Goal: Transaction & Acquisition: Download file/media

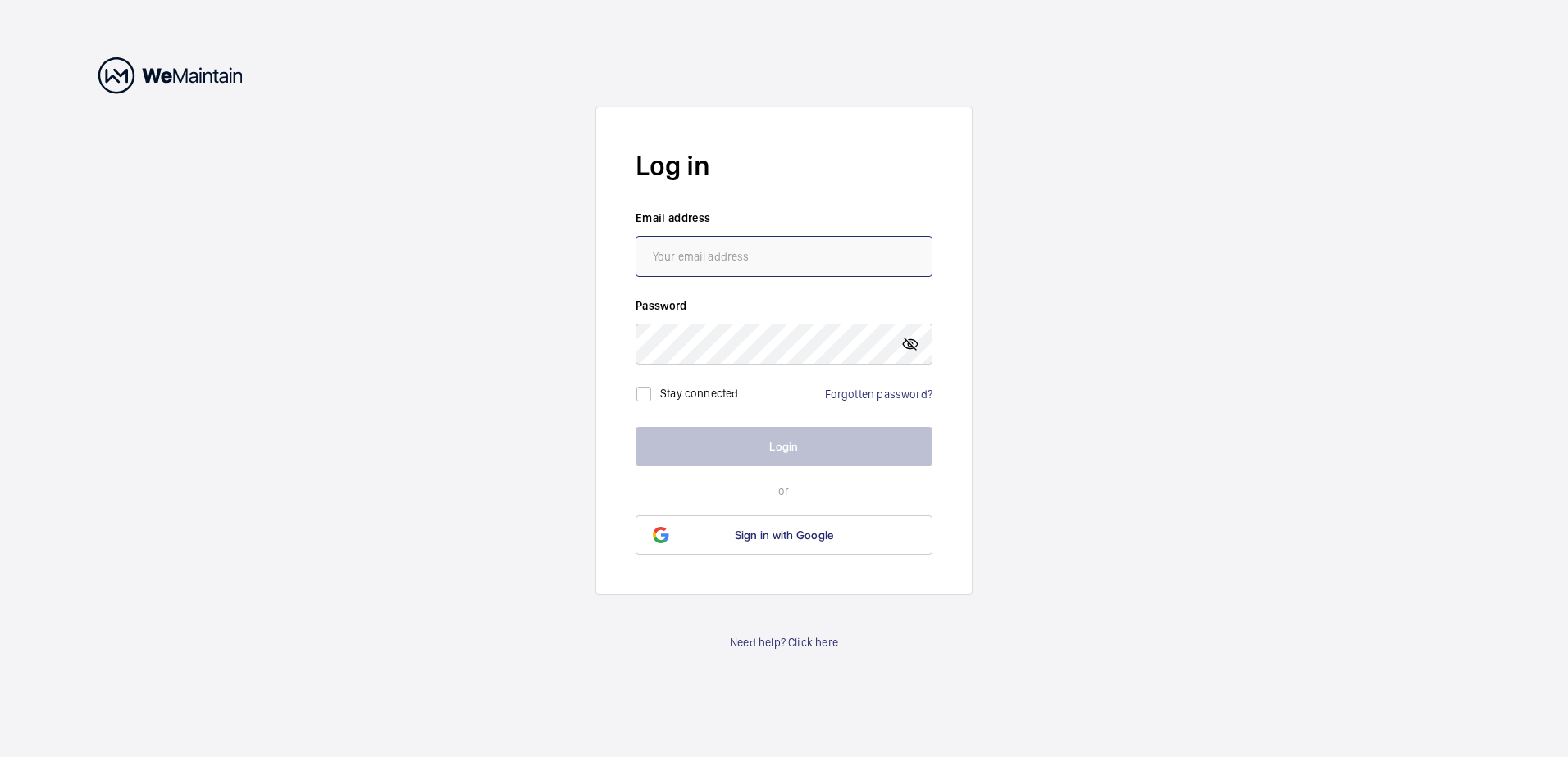
type input "[PERSON_NAME][EMAIL_ADDRESS][DOMAIN_NAME]"
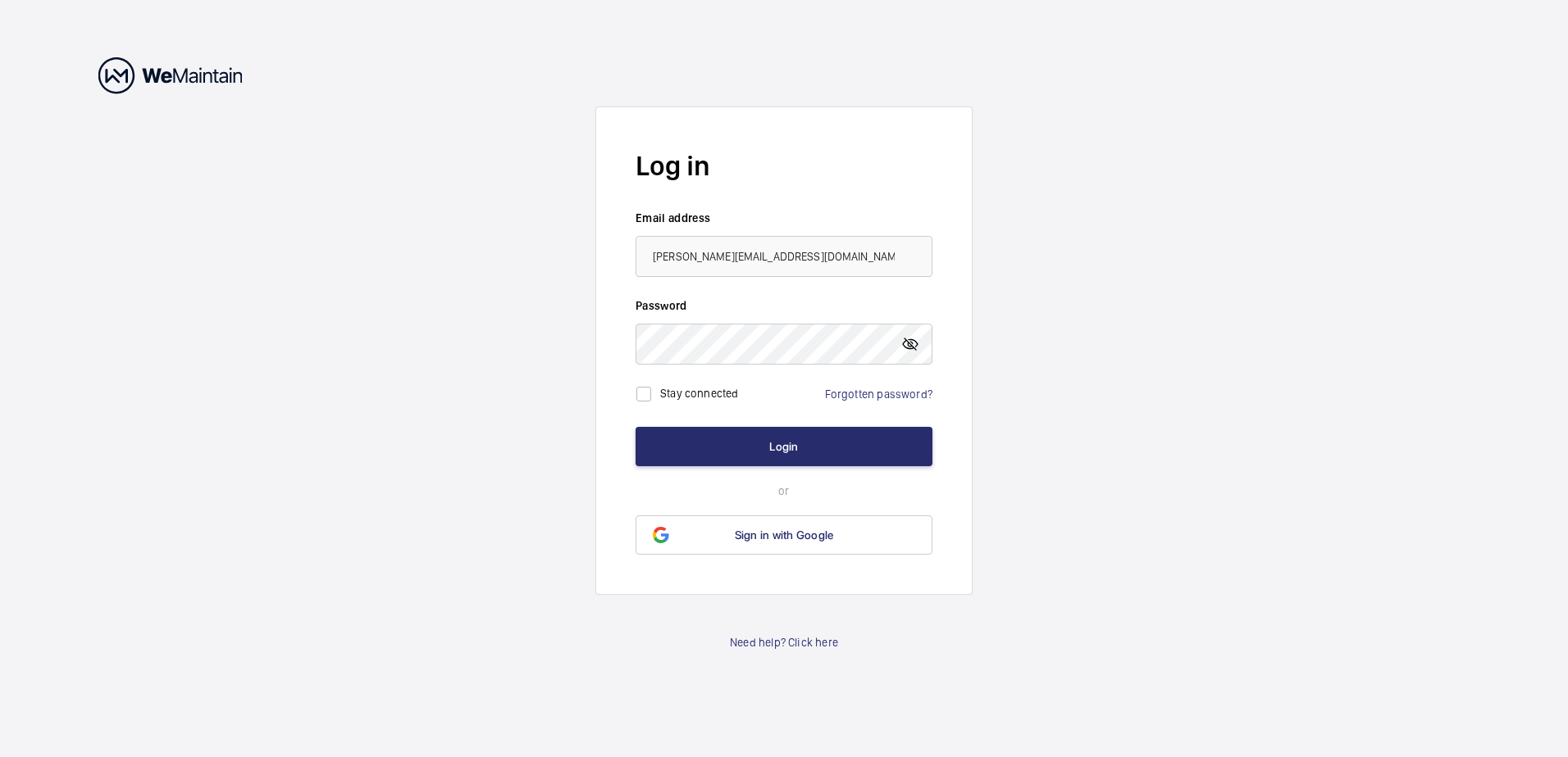
click at [914, 339] on mat-icon at bounding box center [910, 344] width 19 height 19
click at [784, 447] on button "Login" at bounding box center [784, 446] width 296 height 39
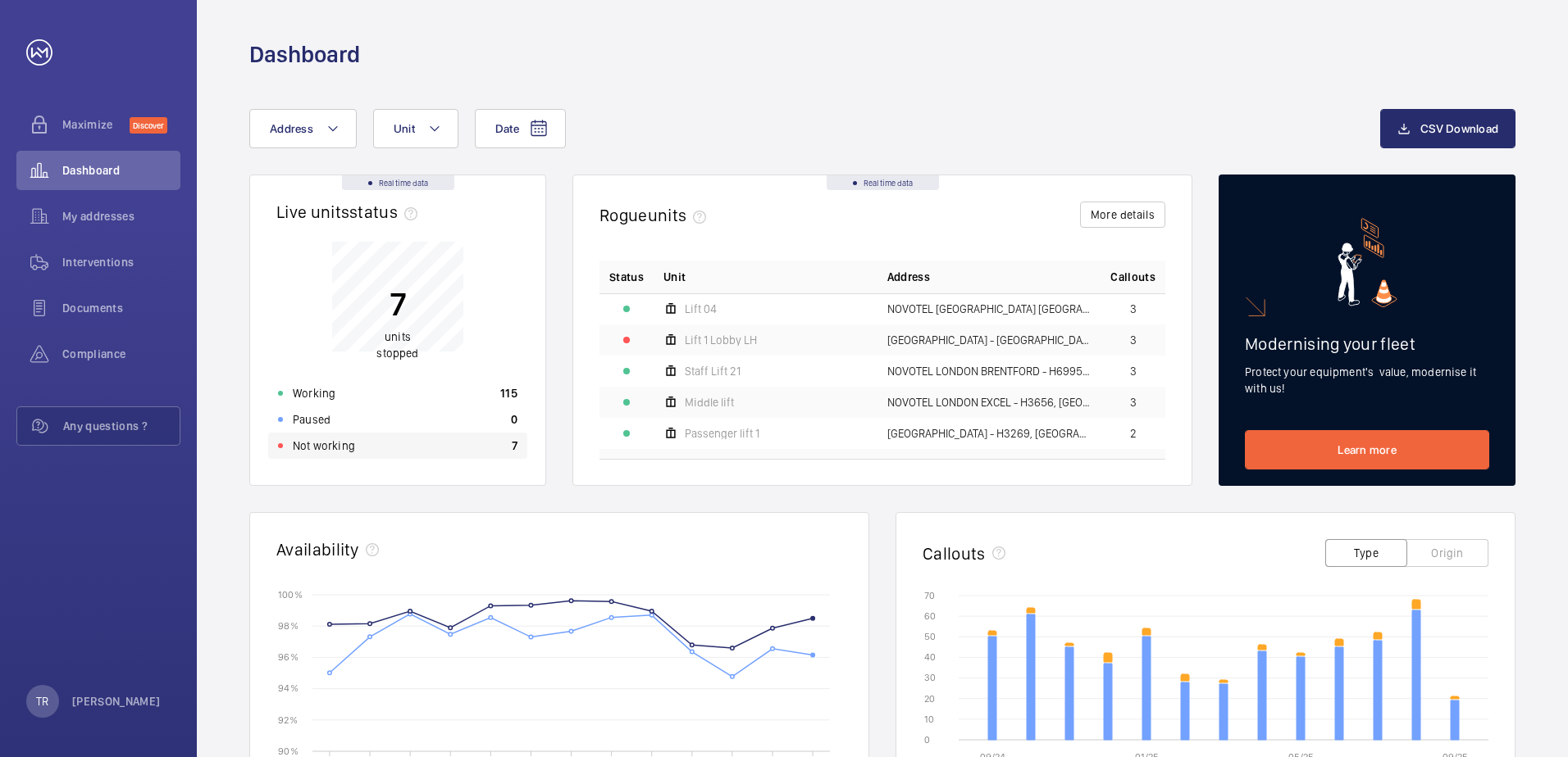
click at [323, 445] on p "Not working" at bounding box center [324, 445] width 62 height 17
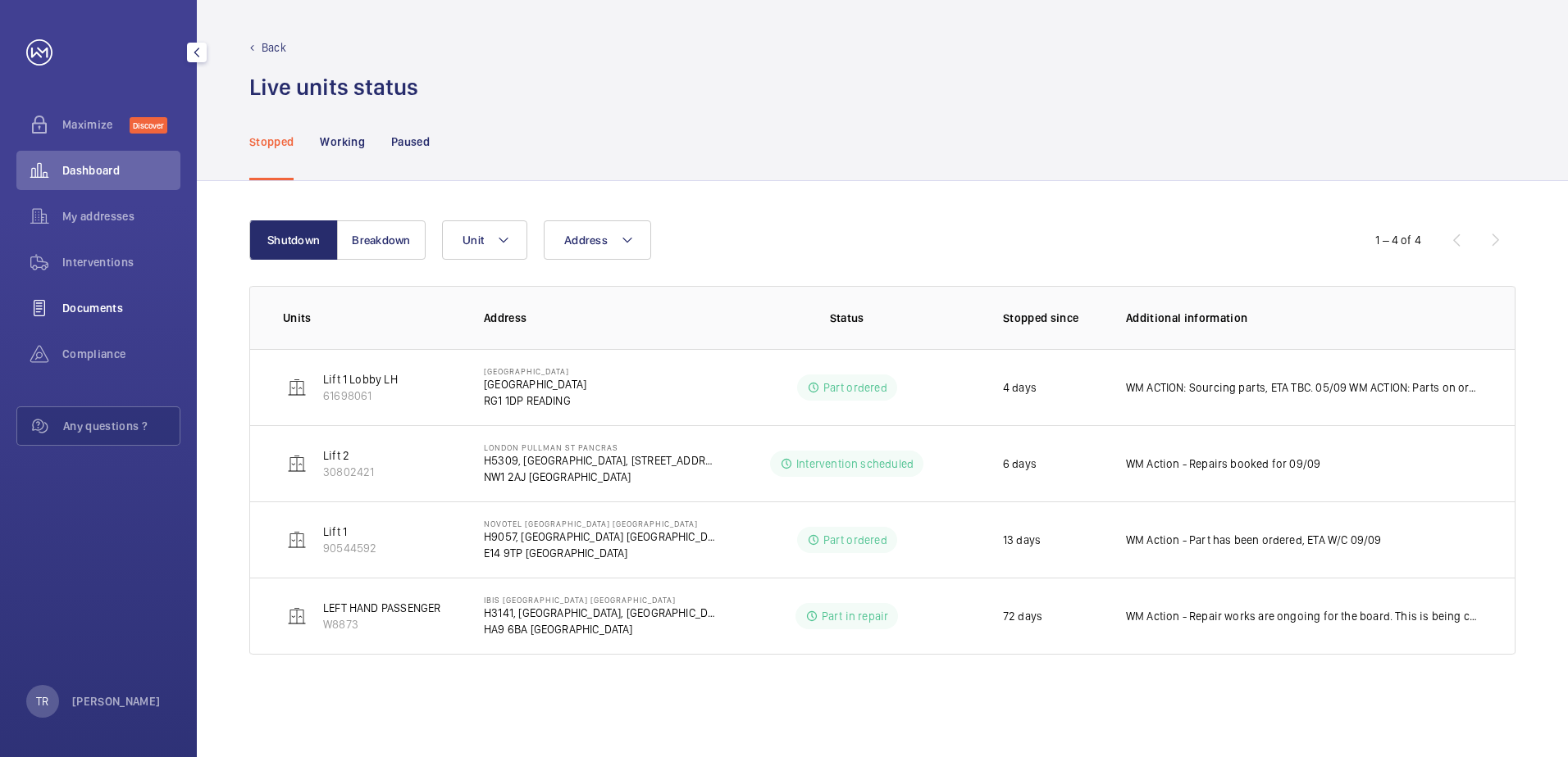
click at [91, 304] on span "Documents" at bounding box center [121, 308] width 118 height 17
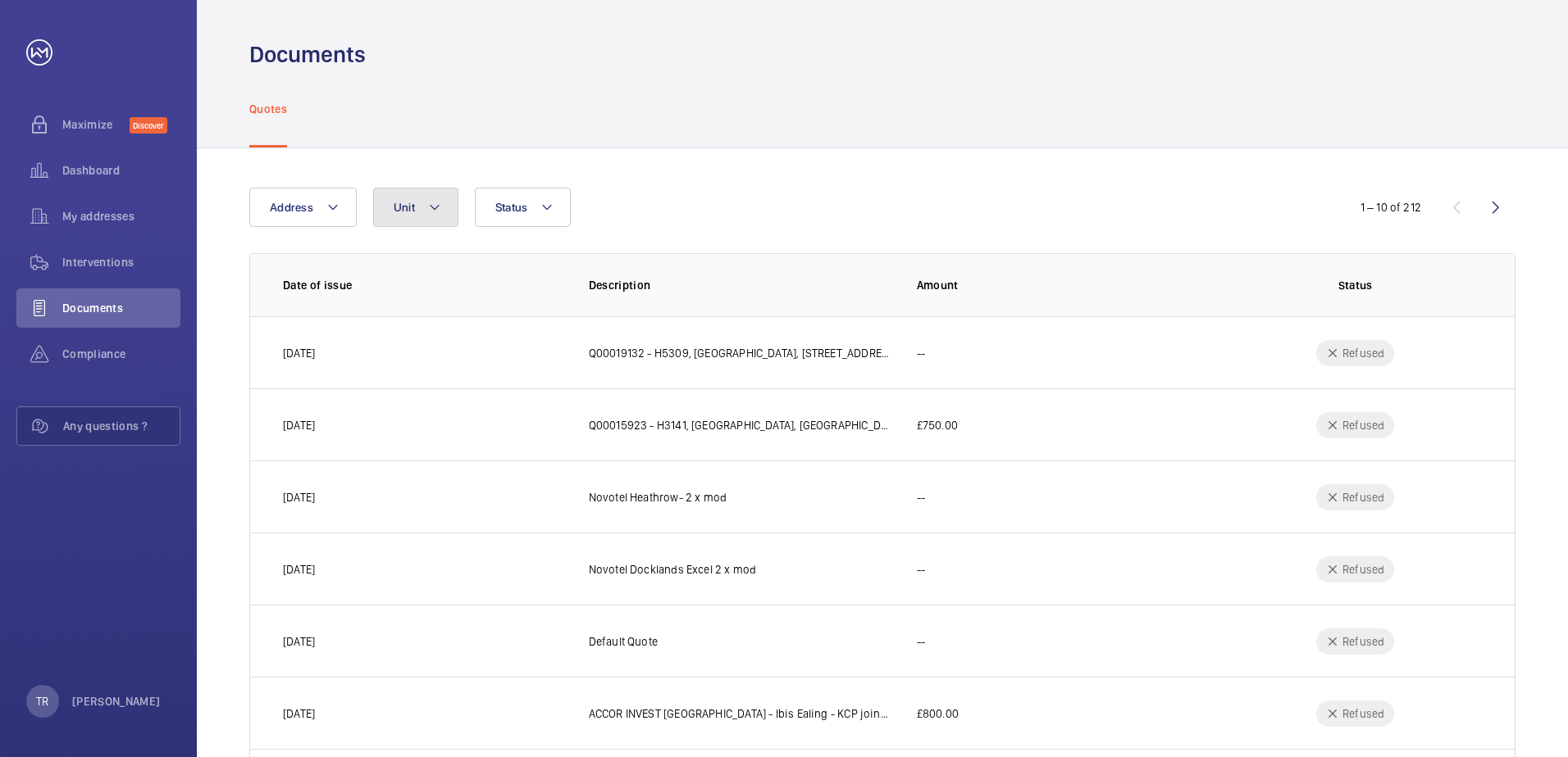
click at [432, 201] on mat-icon at bounding box center [434, 207] width 13 height 19
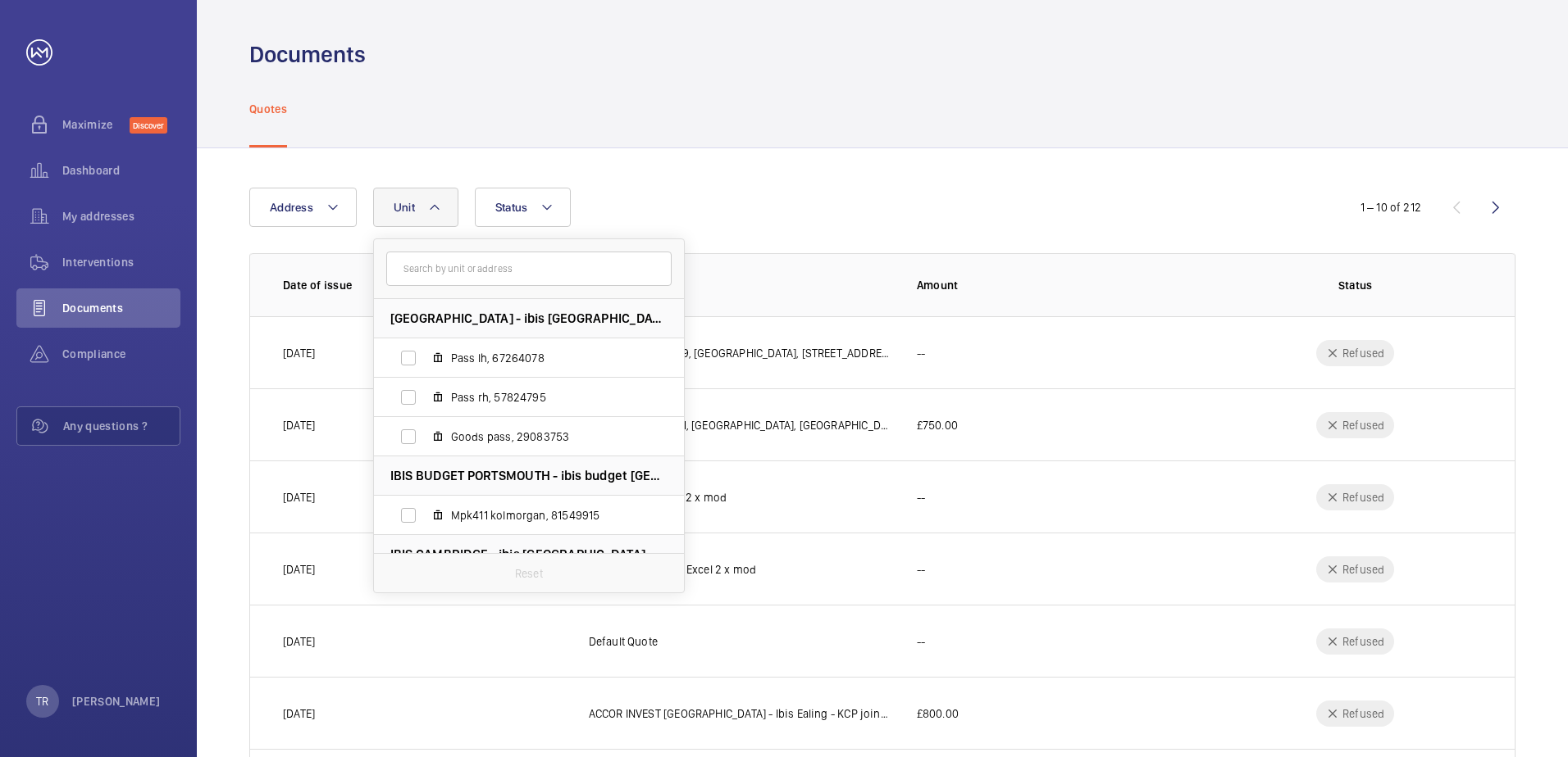
click at [476, 479] on span "IBIS BUDGET PORTSMOUTH - ibis budget [GEOGRAPHIC_DATA], [GEOGRAPHIC_DATA] SOUTH…" at bounding box center [528, 476] width 277 height 17
click at [410, 514] on label "Mpk411 kolmorgan, 81549915" at bounding box center [516, 515] width 284 height 39
click at [410, 514] on input "Mpk411 kolmorgan, 81549915" at bounding box center [408, 516] width 33 height 33
checkbox input "true"
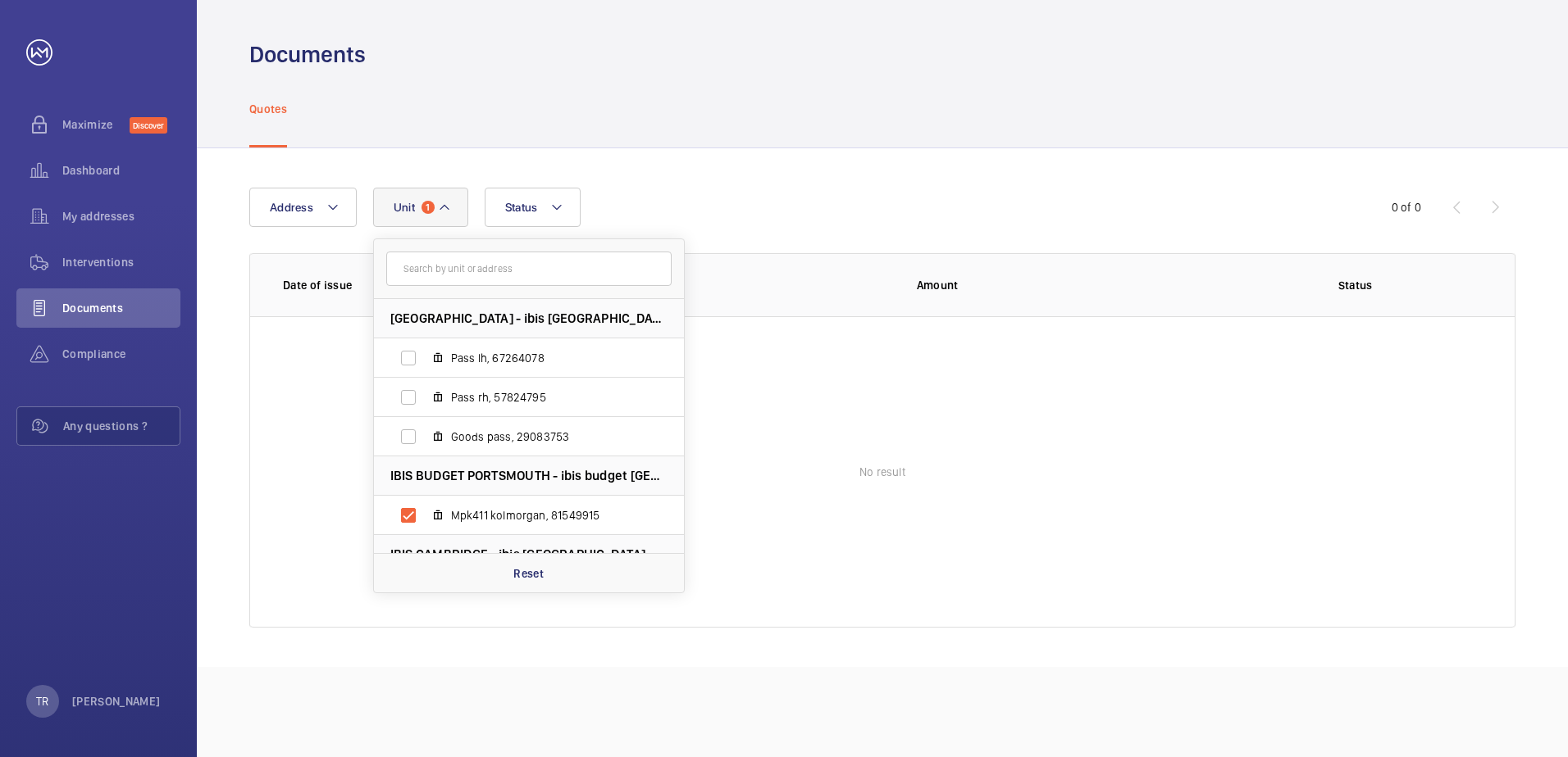
click at [520, 476] on span "IBIS BUDGET PORTSMOUTH - ibis budget [GEOGRAPHIC_DATA], [GEOGRAPHIC_DATA] SOUTH…" at bounding box center [528, 476] width 277 height 17
click at [95, 354] on span "Compliance" at bounding box center [121, 354] width 118 height 17
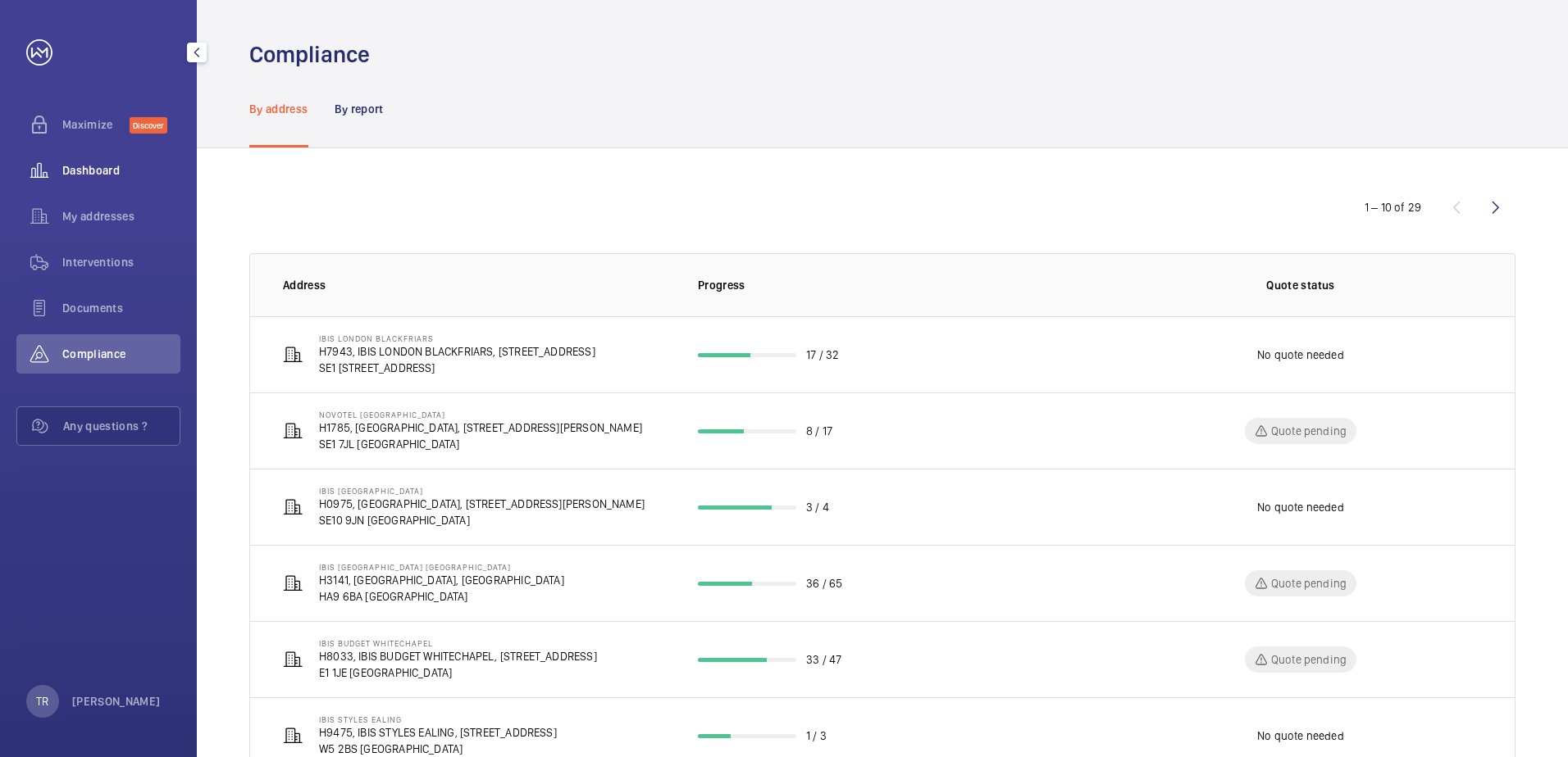
click at [91, 165] on span "Dashboard" at bounding box center [121, 170] width 118 height 17
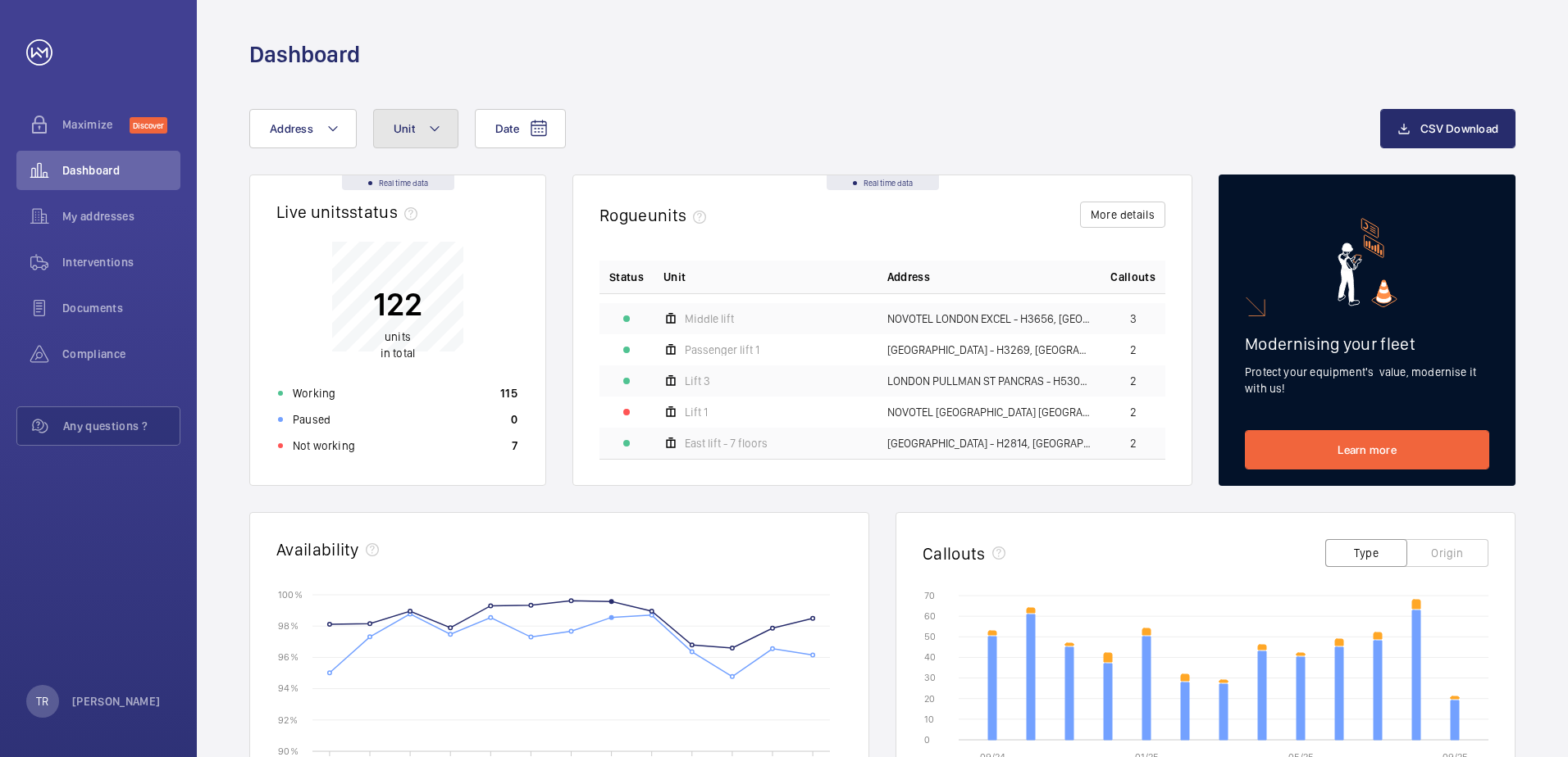
click at [436, 126] on mat-icon at bounding box center [434, 128] width 13 height 19
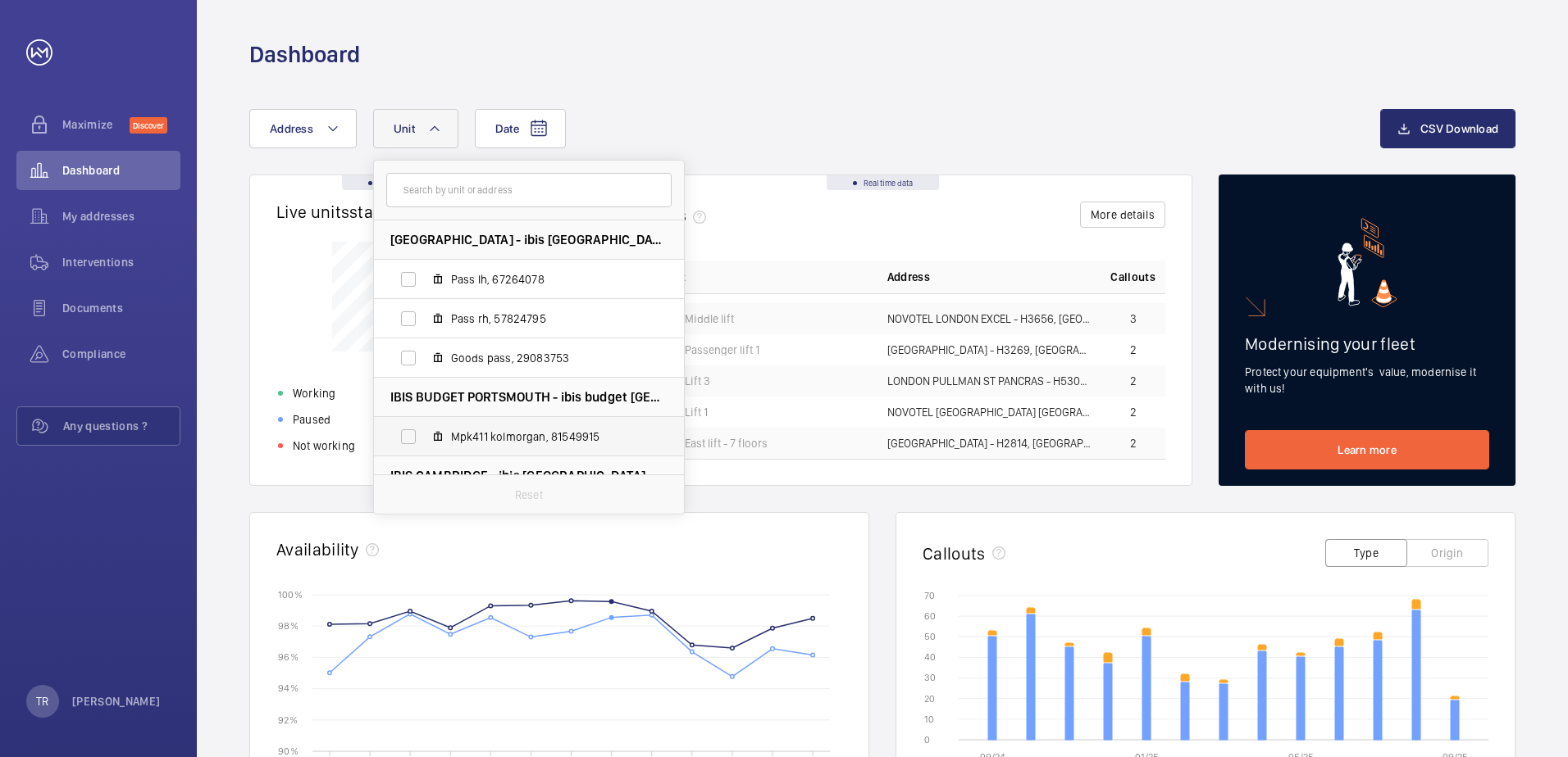
click at [408, 437] on label "Mpk411 kolmorgan, 81549915" at bounding box center [516, 436] width 284 height 39
click at [408, 437] on input "Mpk411 kolmorgan, 81549915" at bounding box center [408, 437] width 33 height 33
checkbox input "true"
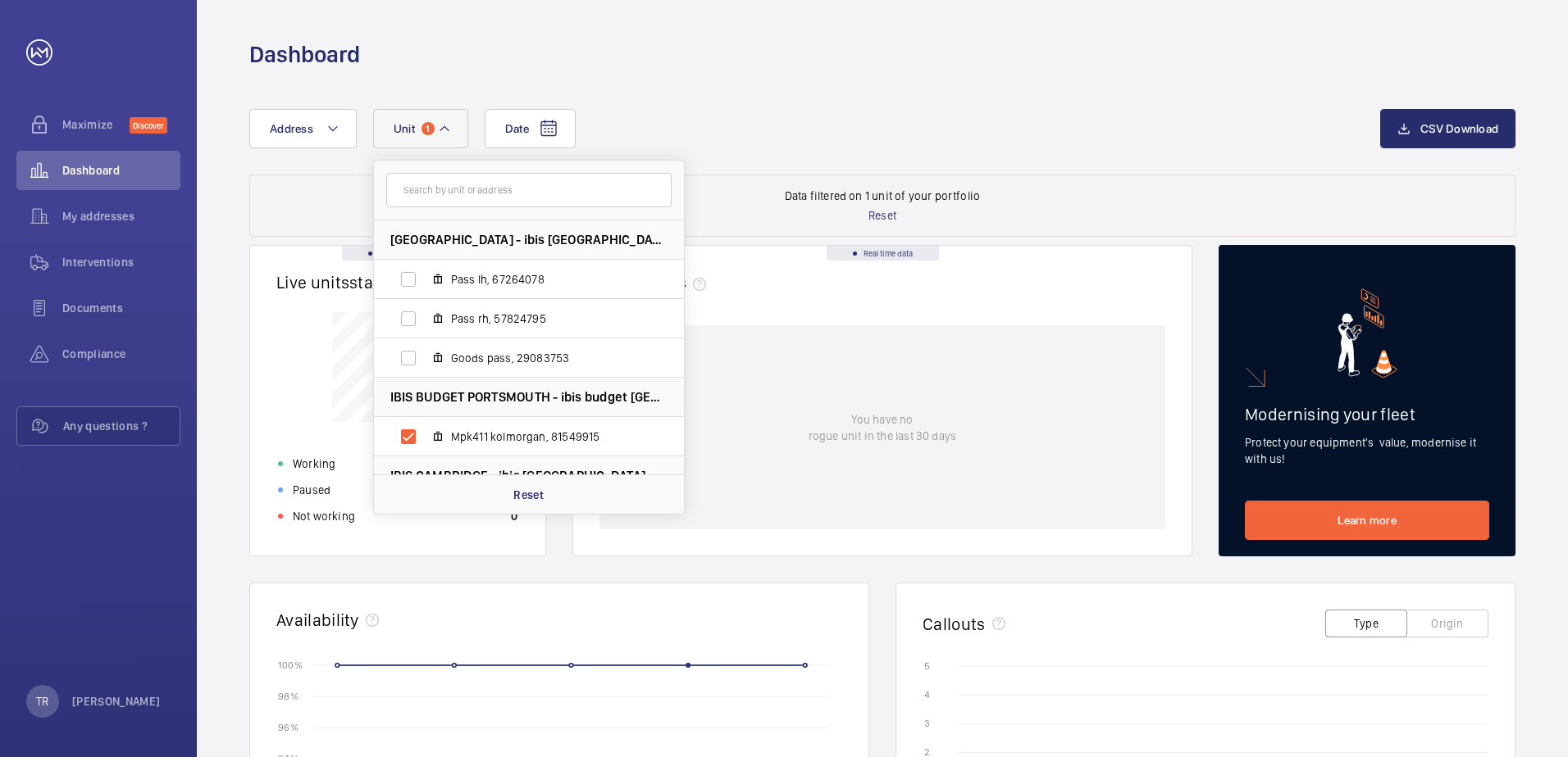
click at [756, 452] on div "You have no rogue unit in the last 30 days" at bounding box center [883, 428] width 566 height 204
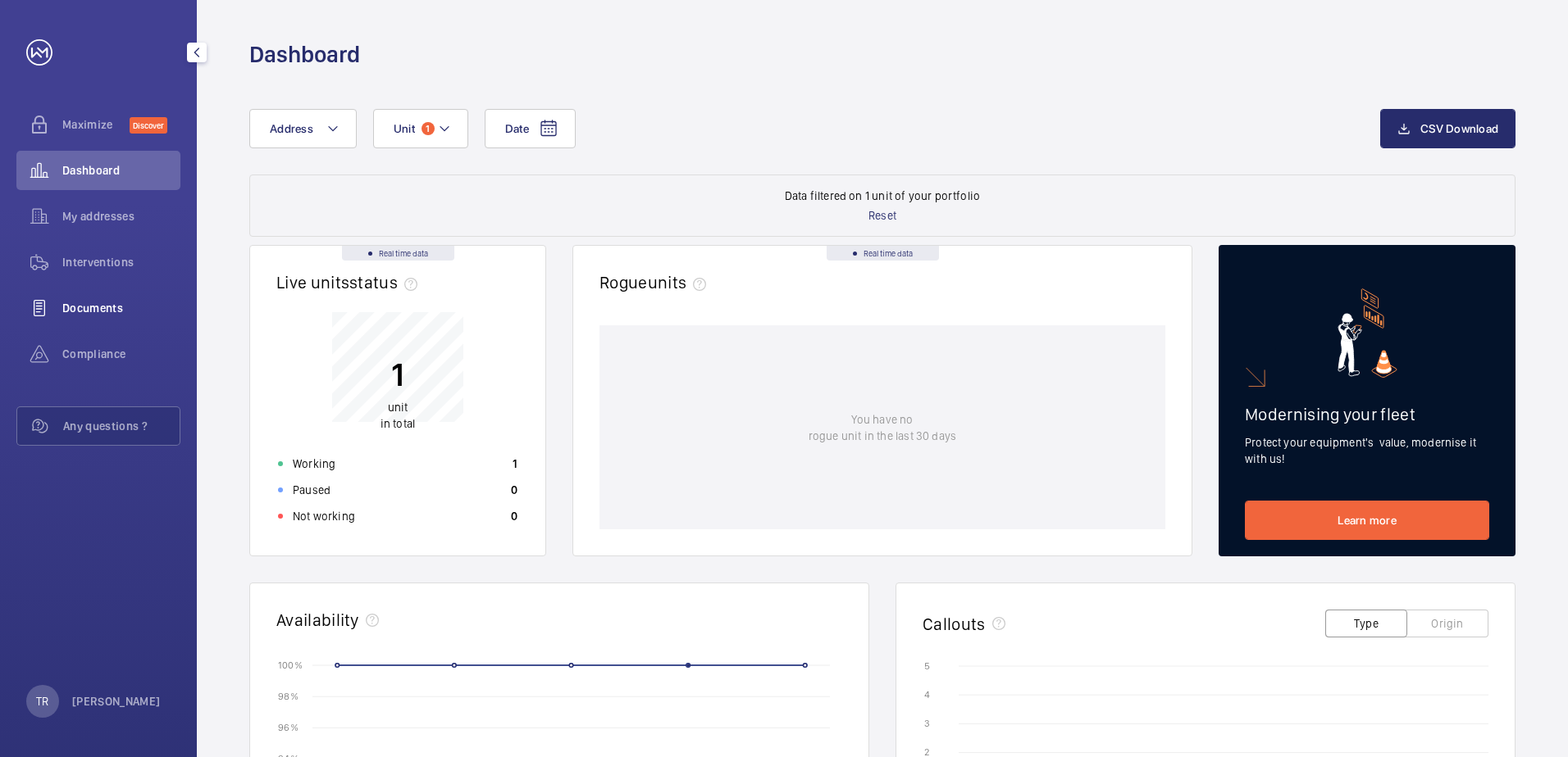
click at [93, 305] on span "Documents" at bounding box center [121, 308] width 118 height 17
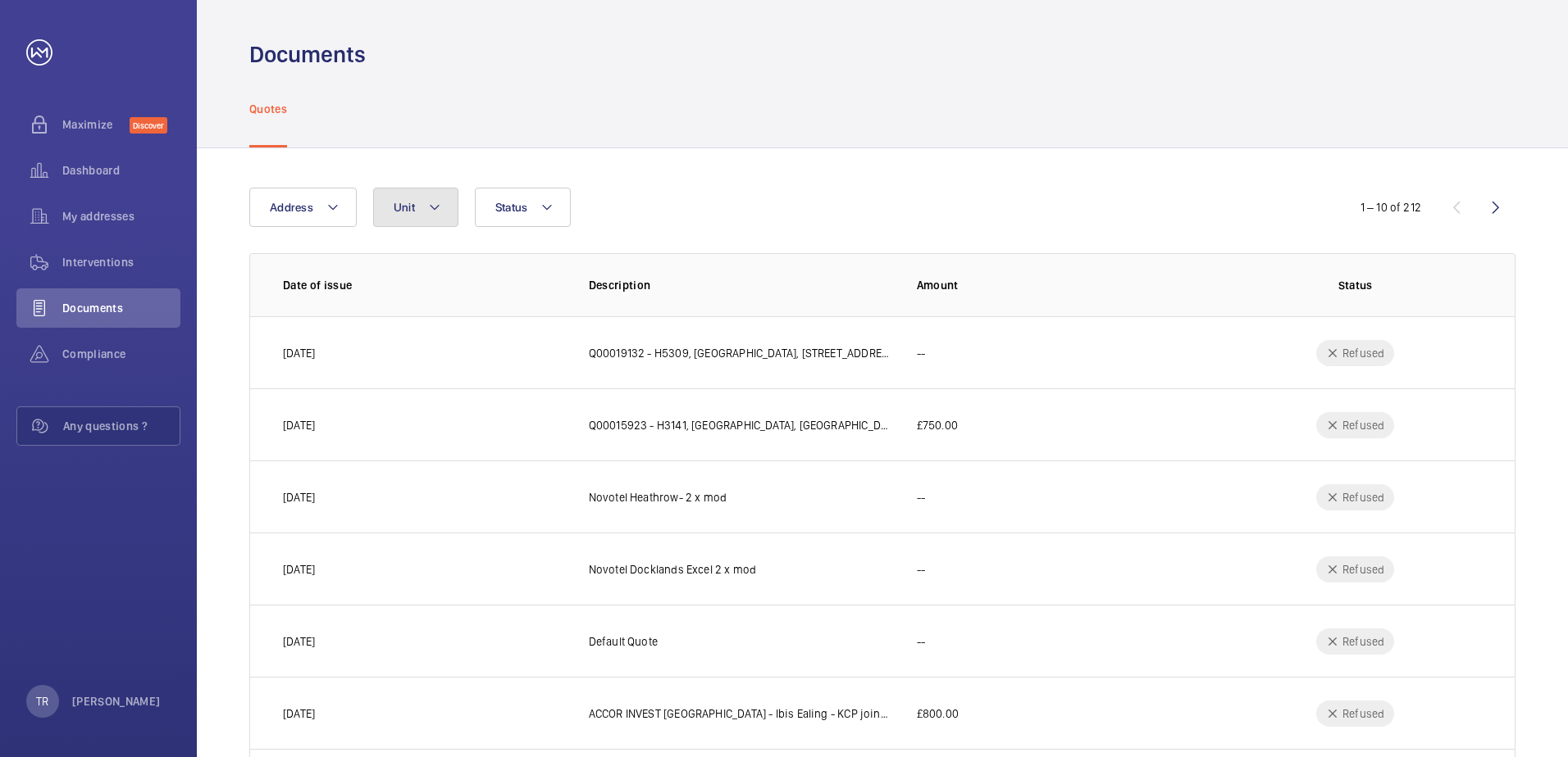
click at [438, 206] on mat-icon at bounding box center [434, 207] width 13 height 19
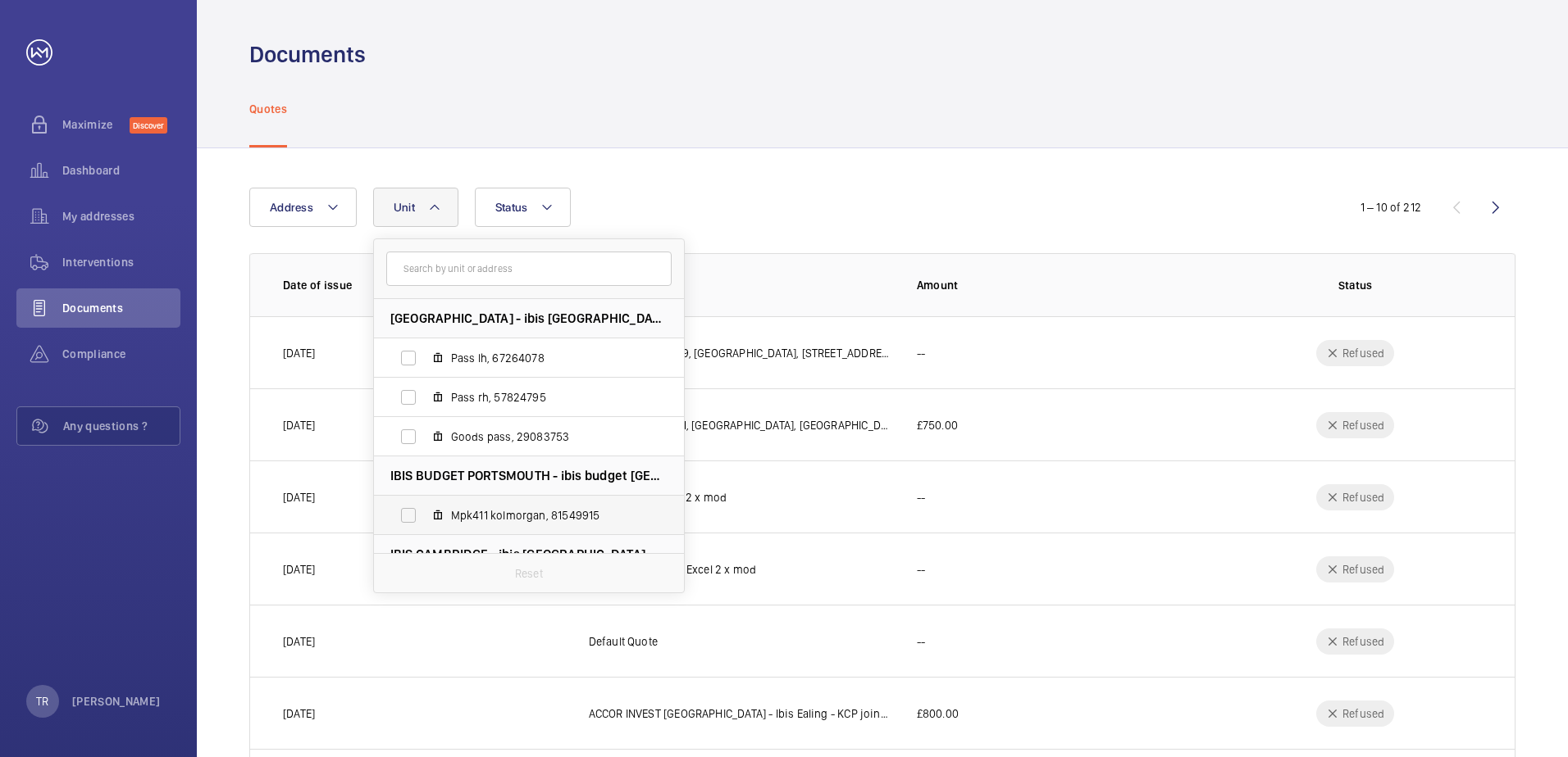
click at [409, 514] on label "Mpk411 kolmorgan, 81549915" at bounding box center [516, 515] width 284 height 39
click at [409, 514] on input "Mpk411 kolmorgan, 81549915" at bounding box center [408, 516] width 33 height 33
checkbox input "true"
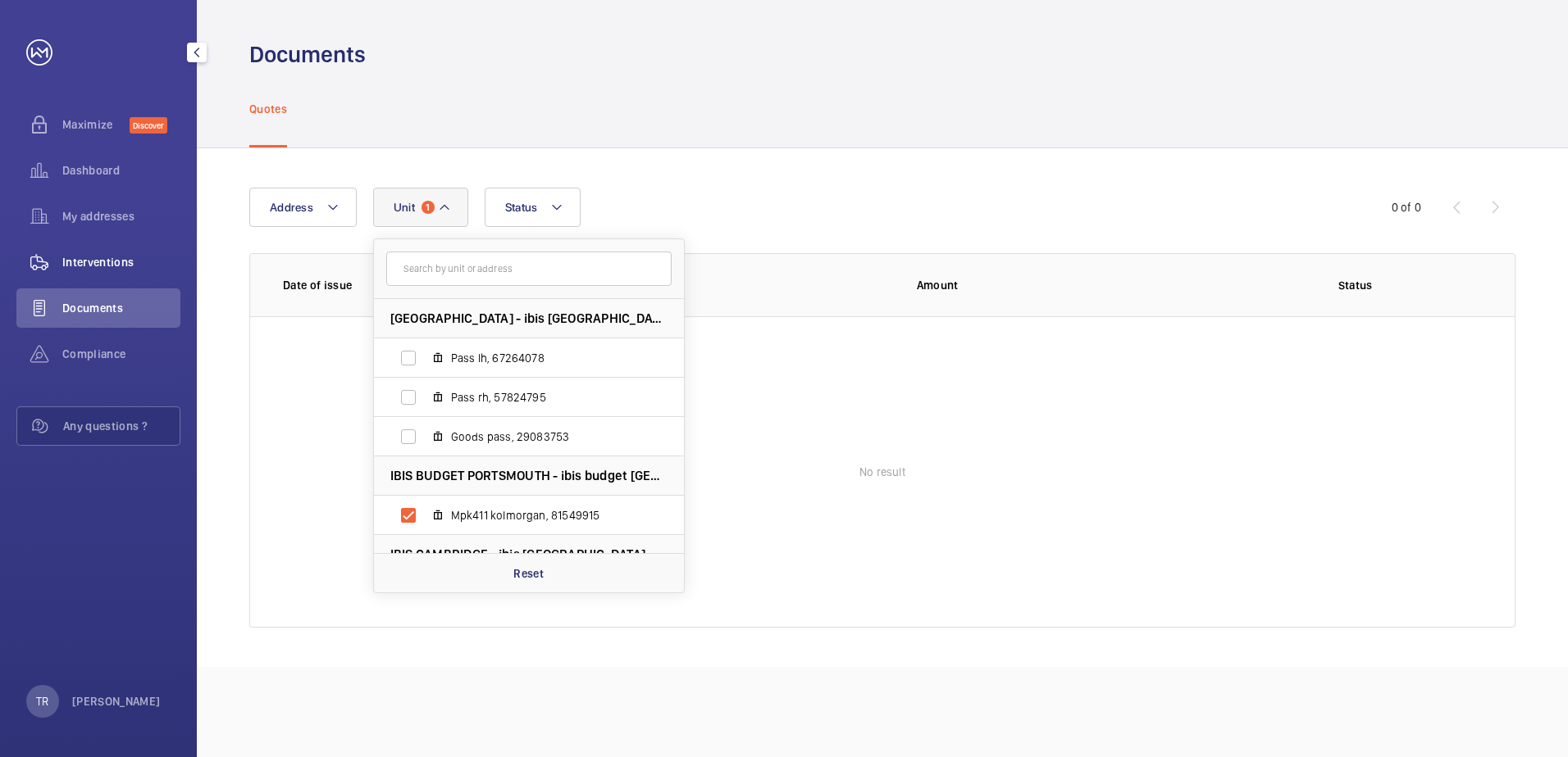
click at [101, 259] on span "Interventions" at bounding box center [121, 261] width 118 height 17
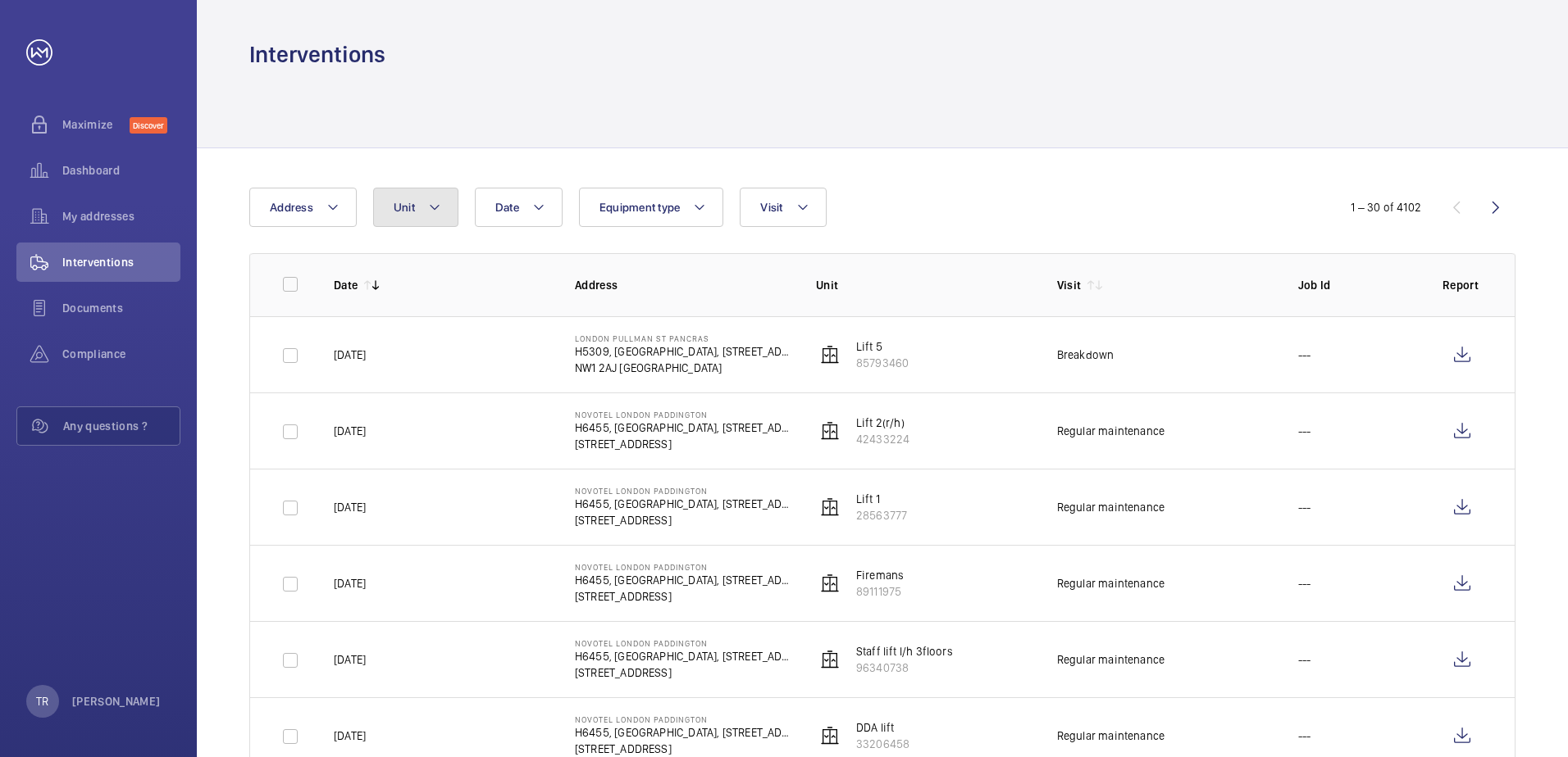
click at [435, 205] on mat-icon at bounding box center [434, 207] width 13 height 19
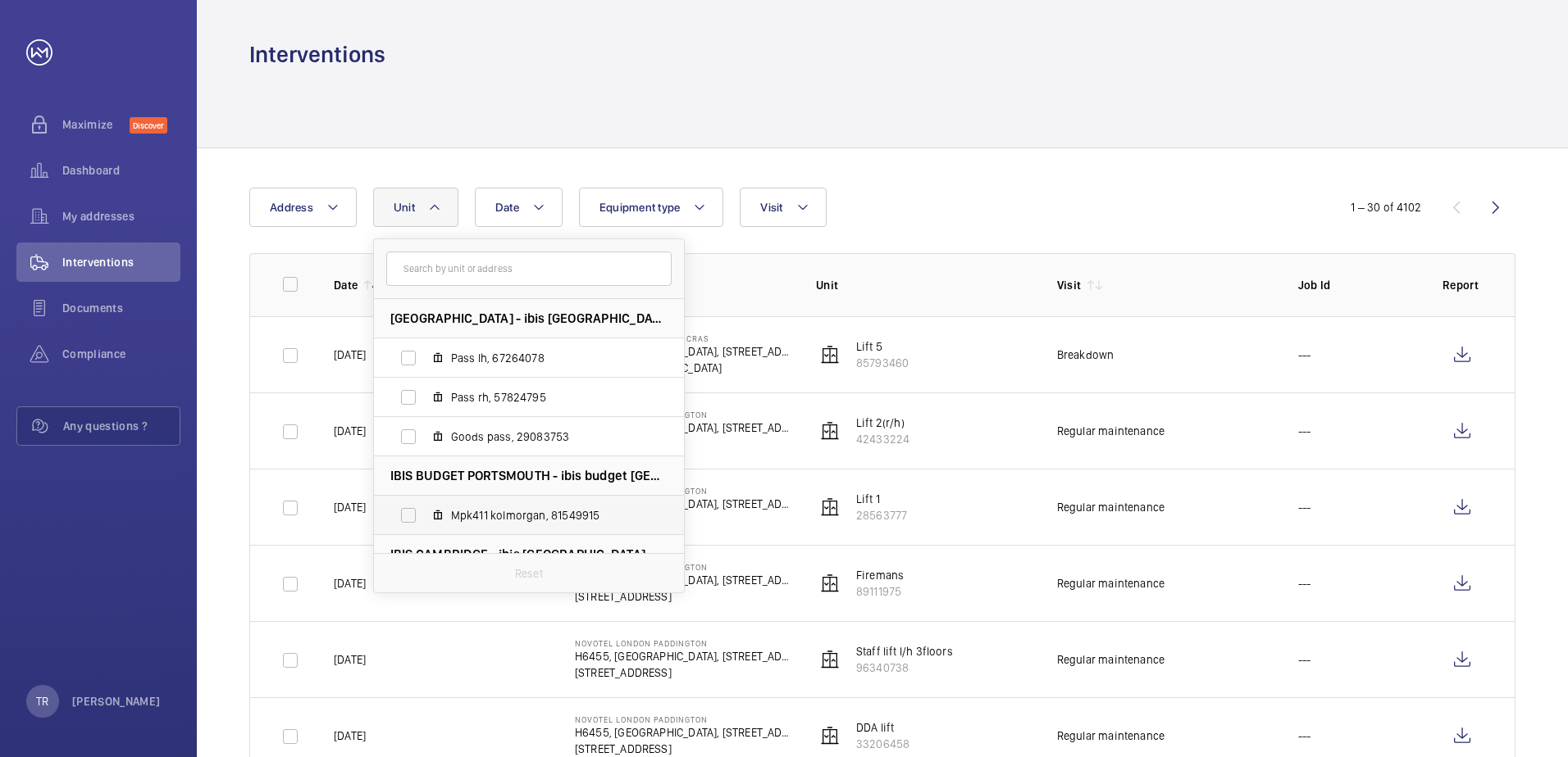
click at [408, 516] on label "Mpk411 kolmorgan, 81549915" at bounding box center [516, 515] width 284 height 39
click at [408, 516] on input "Mpk411 kolmorgan, 81549915" at bounding box center [408, 516] width 33 height 33
checkbox input "true"
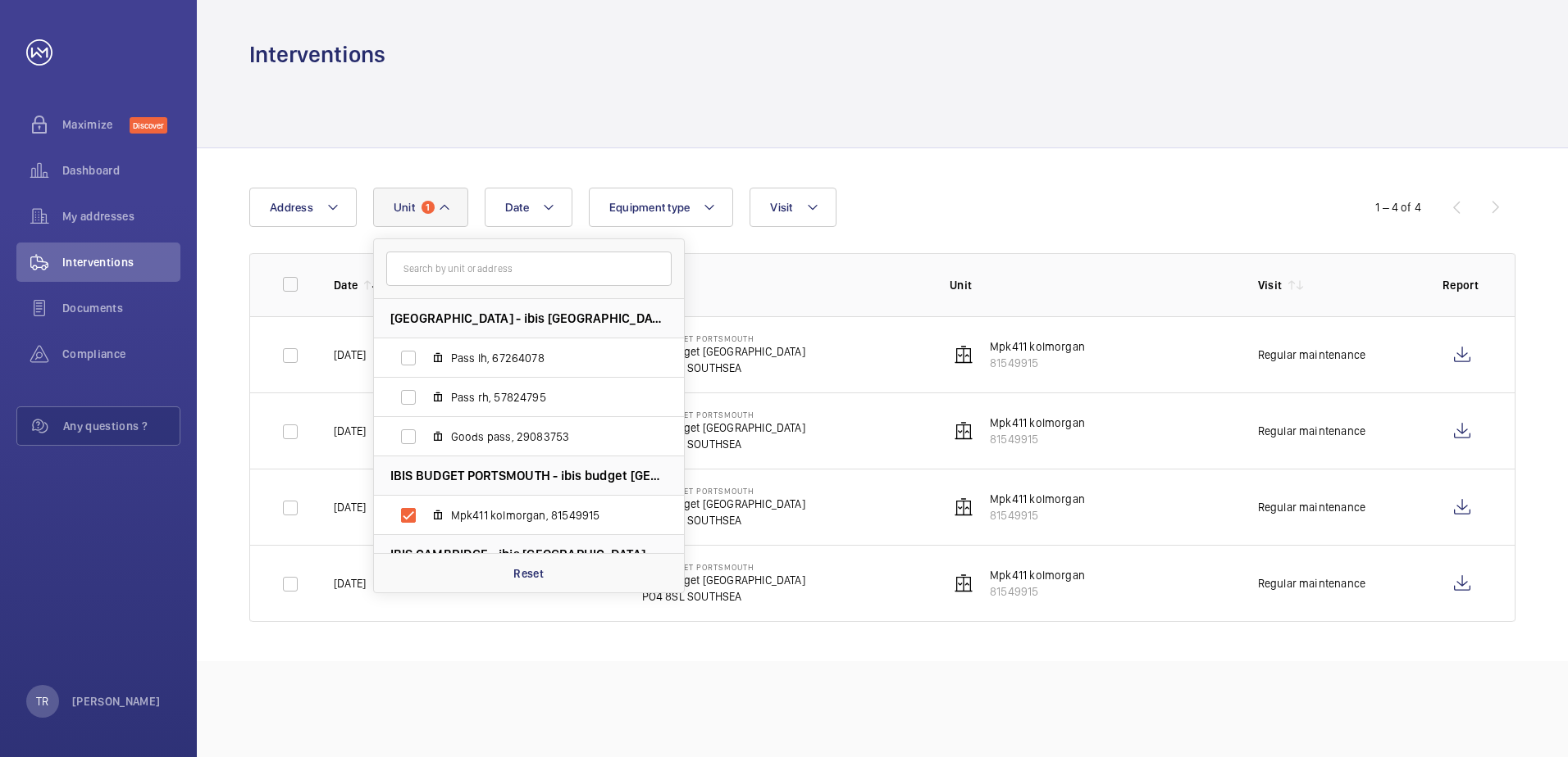
click at [885, 359] on td "IBIS BUDGET PORTSMOUTH ibis budget Portsmouth PO4 8SL SOUTHSEA" at bounding box center [769, 355] width 308 height 76
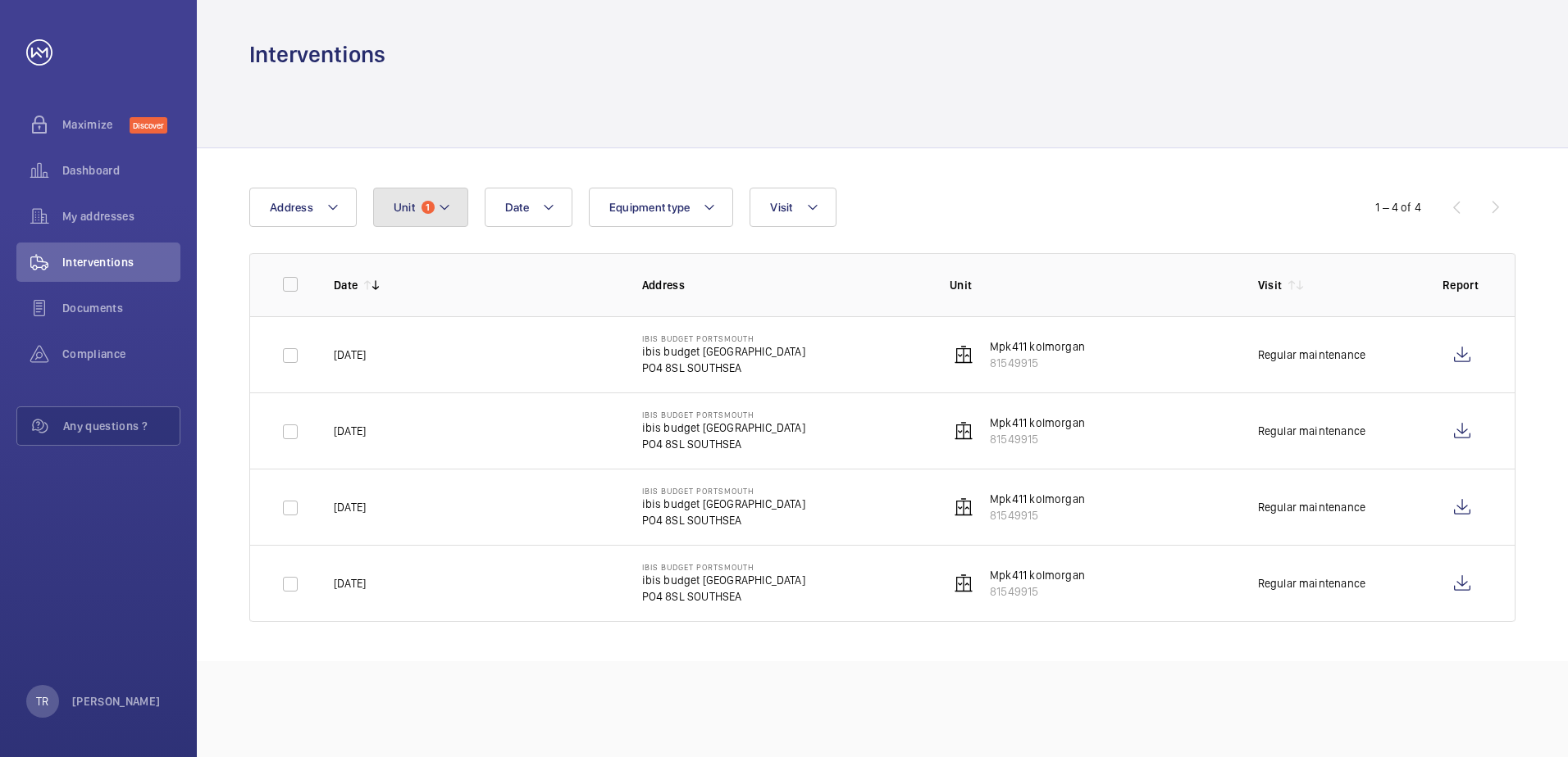
click at [447, 203] on mat-icon at bounding box center [443, 207] width 13 height 19
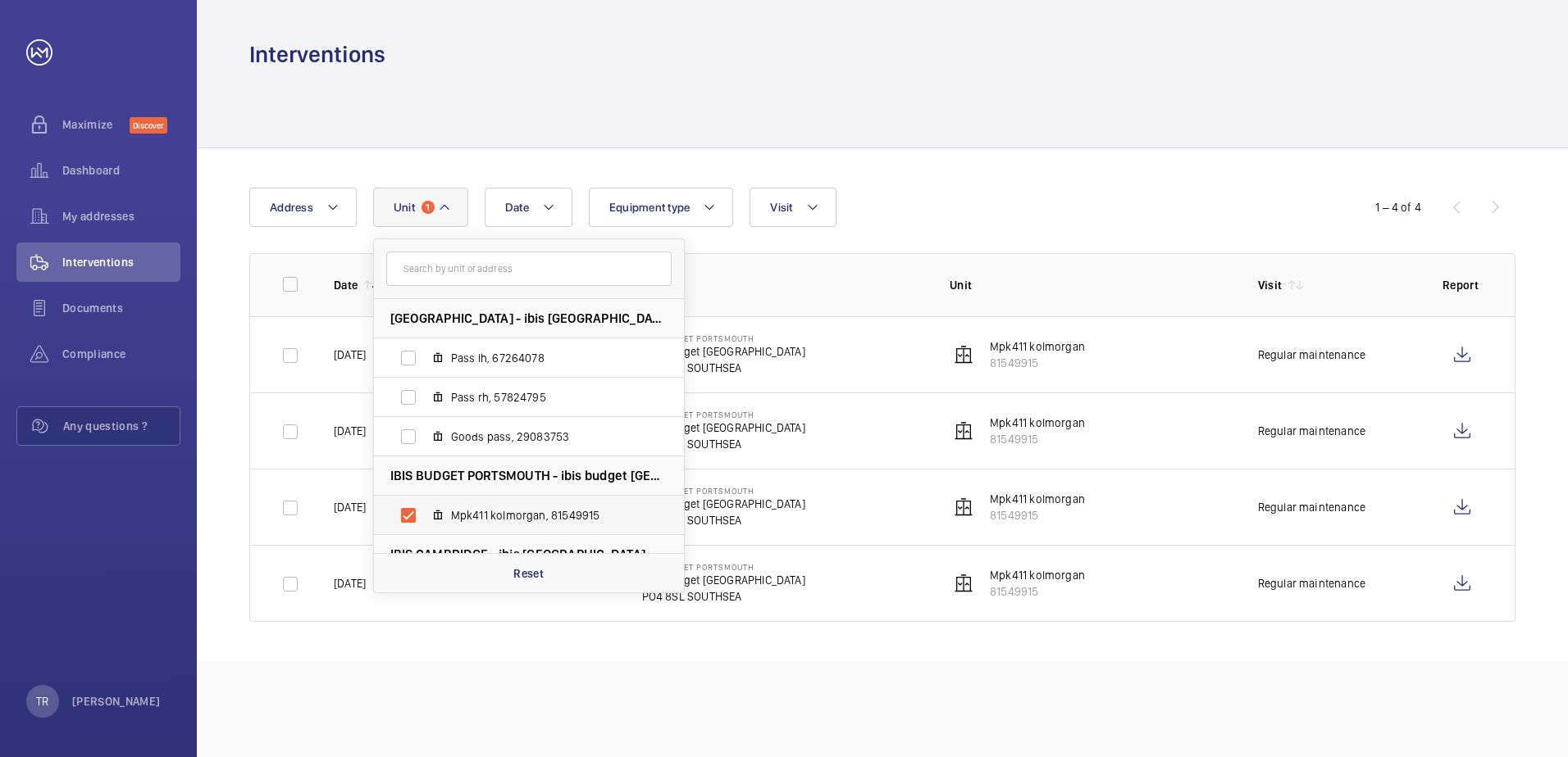
click at [414, 512] on label "Mpk411 kolmorgan, 81549915" at bounding box center [516, 515] width 284 height 39
click at [414, 512] on input "Mpk411 kolmorgan, 81549915" at bounding box center [408, 516] width 33 height 33
checkbox input "false"
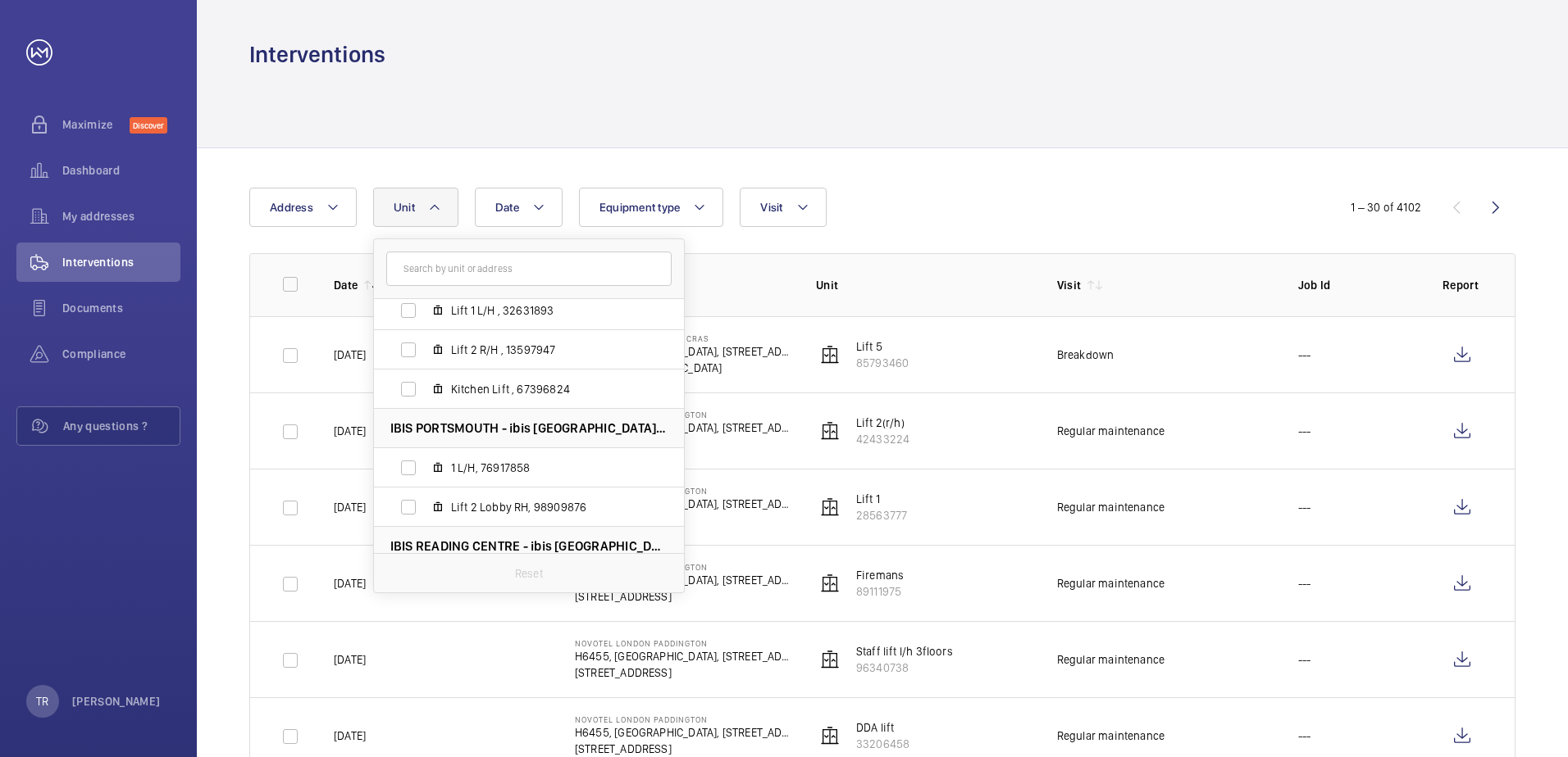
scroll to position [254, 0]
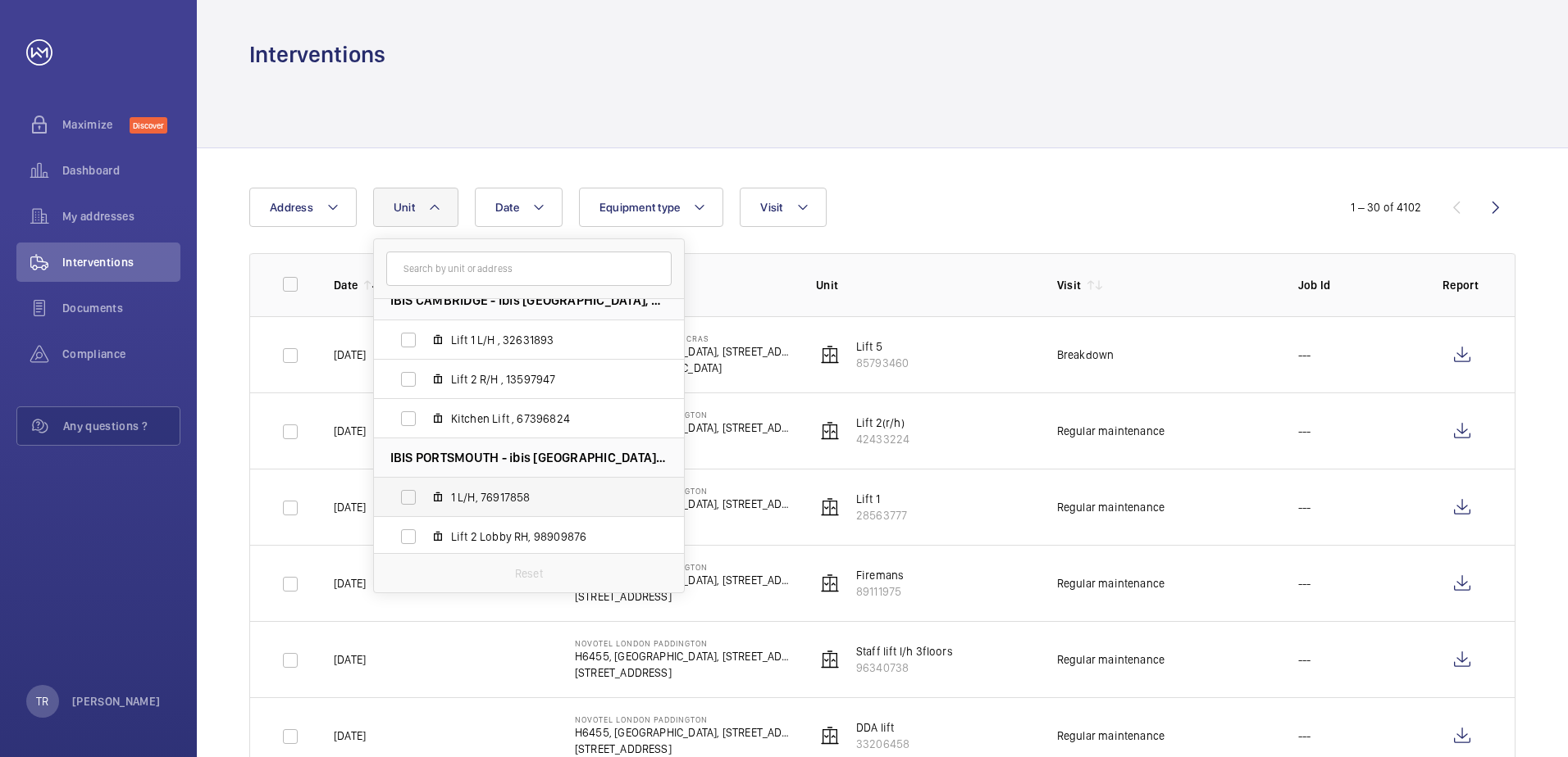
click at [409, 497] on label "1 L/H, 76917858" at bounding box center [516, 498] width 284 height 39
click at [409, 497] on input "1 L/H, 76917858" at bounding box center [408, 498] width 33 height 33
checkbox input "true"
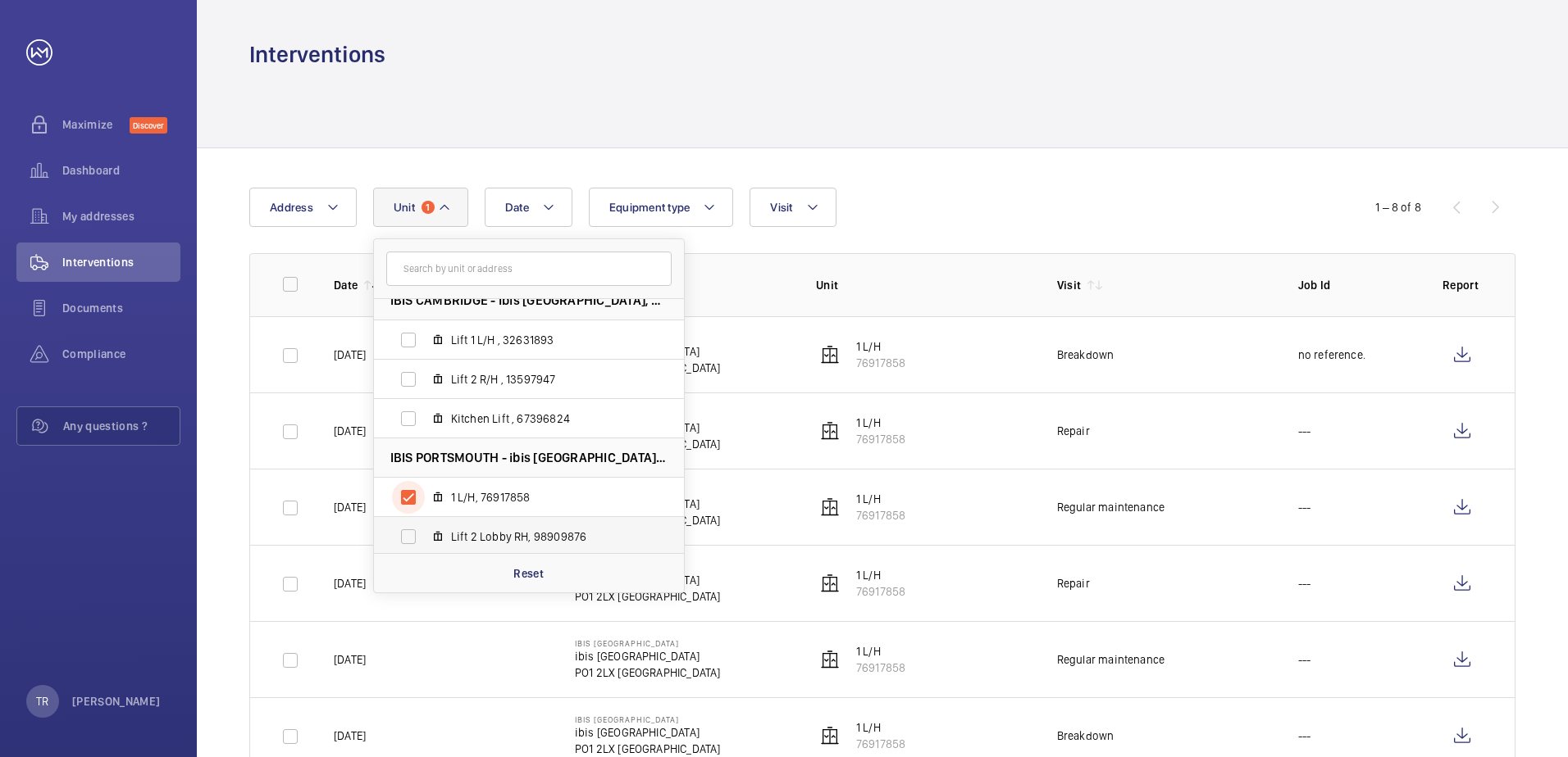
scroll to position [254, 0]
click at [410, 534] on label "Lift 2 Lobby RH, 98909876" at bounding box center [516, 536] width 284 height 39
click at [410, 534] on input "Lift 2 Lobby RH, 98909876" at bounding box center [408, 537] width 33 height 33
checkbox input "true"
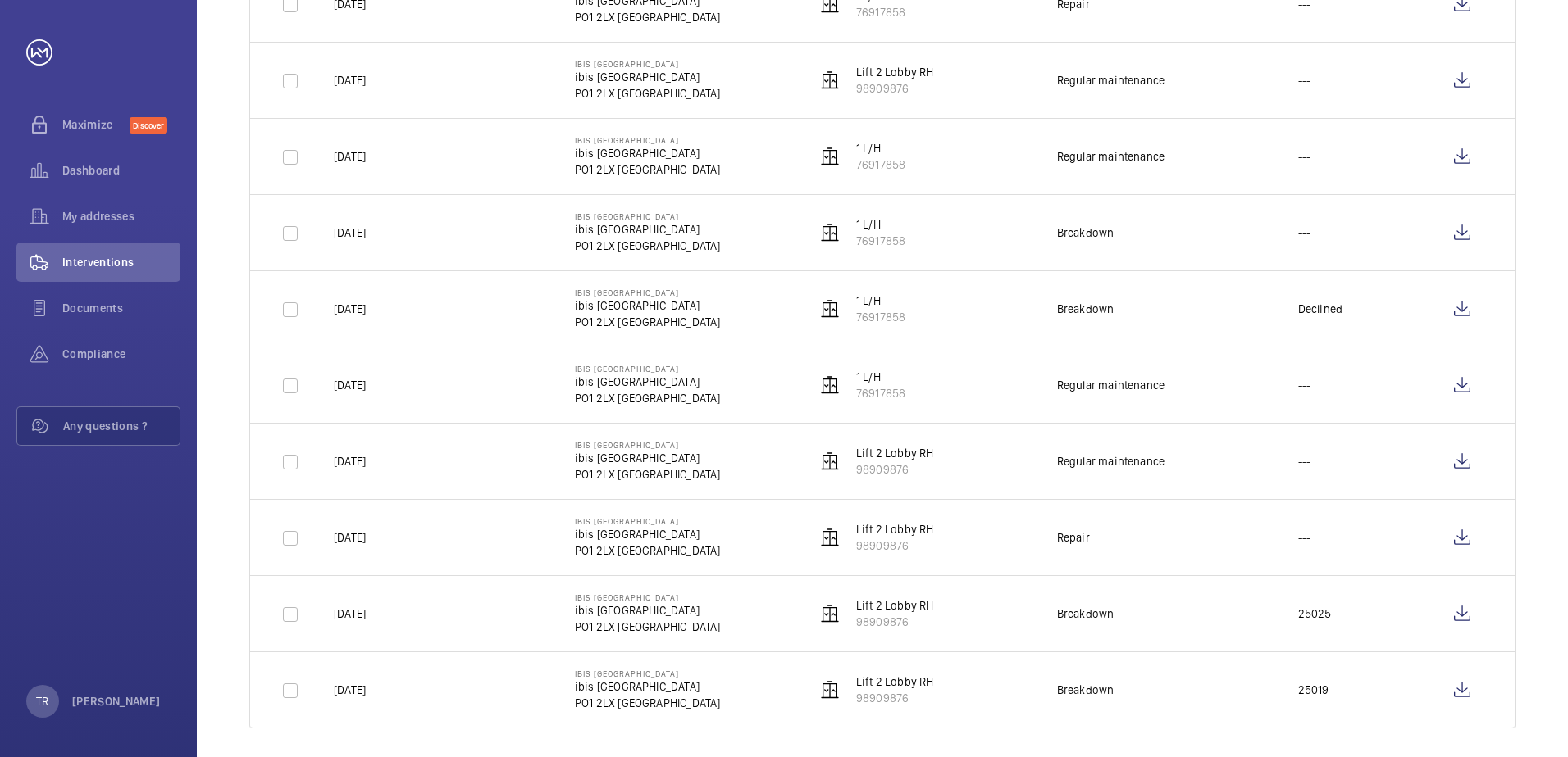
scroll to position [667, 0]
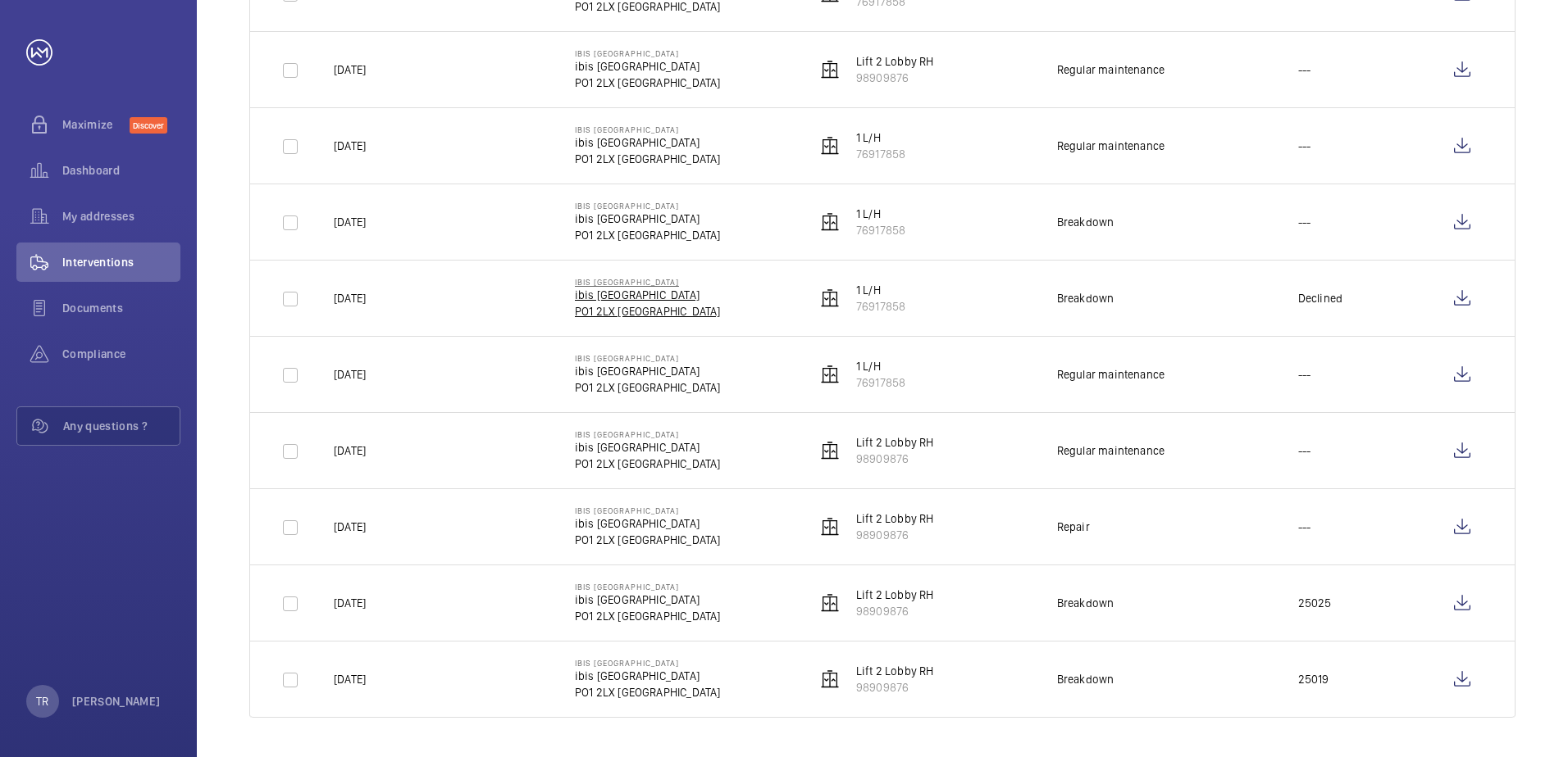
click at [611, 298] on p "ibis [GEOGRAPHIC_DATA]" at bounding box center [647, 294] width 146 height 17
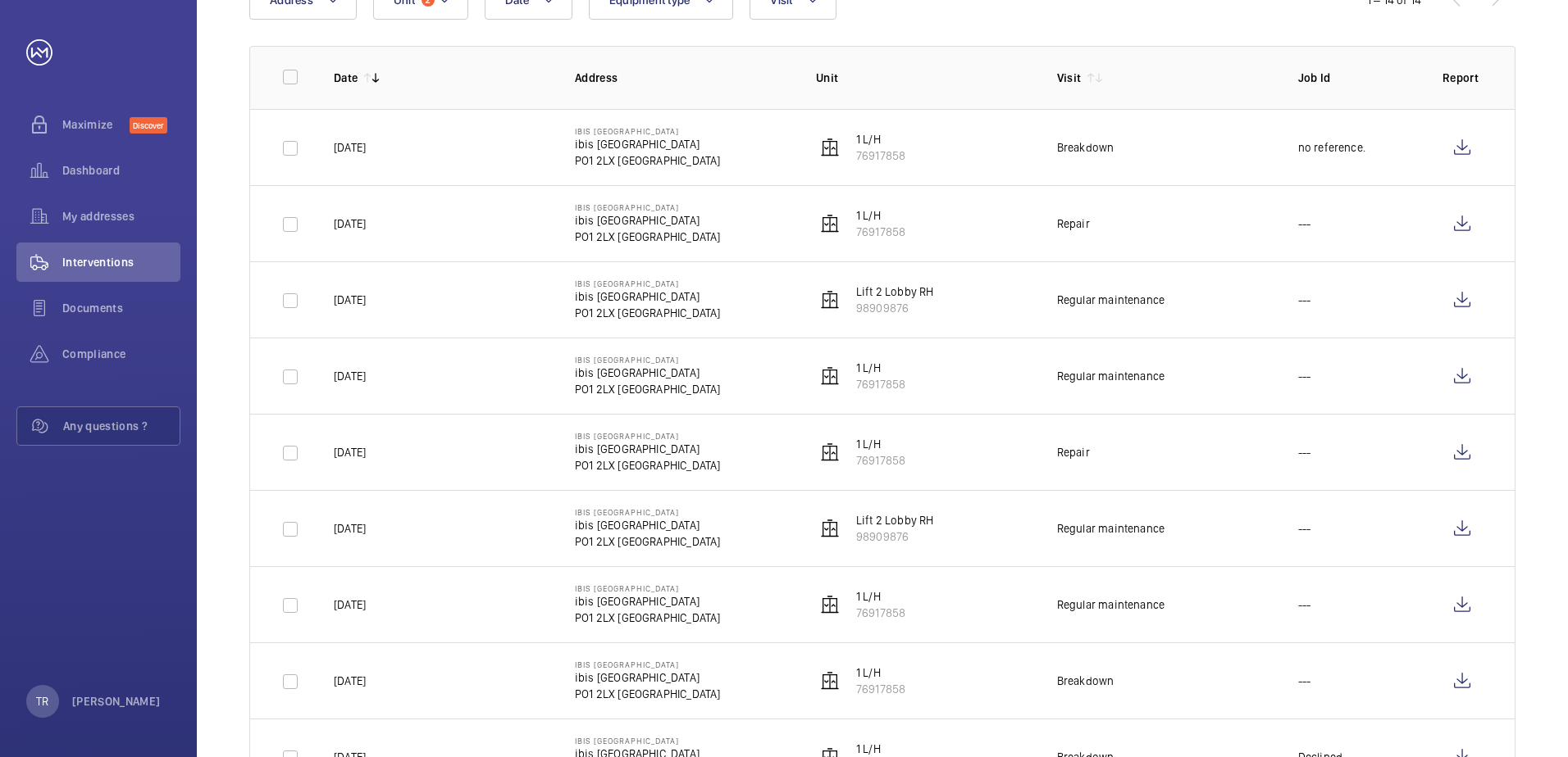
scroll to position [327, 0]
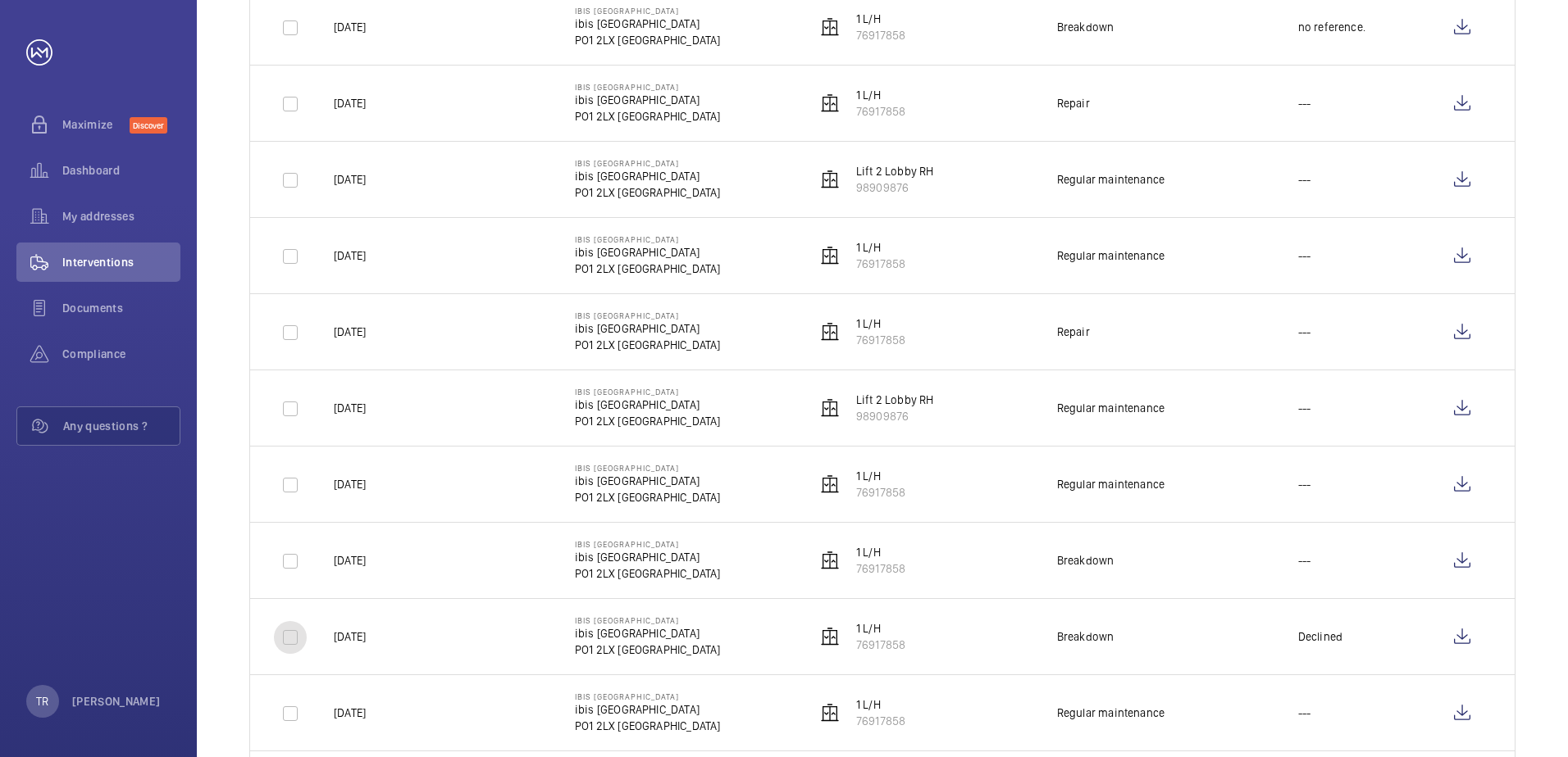
click at [291, 637] on input "checkbox" at bounding box center [291, 637] width 33 height 33
checkbox input "true"
click at [1459, 636] on wm-front-icon-button at bounding box center [1462, 637] width 39 height 39
